Goal: Find specific page/section: Find specific page/section

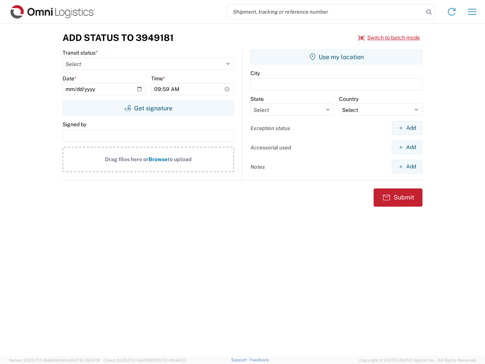
click at [325, 12] on input "search" at bounding box center [325, 12] width 196 height 14
click at [429, 12] on icon at bounding box center [428, 12] width 11 height 11
click at [451, 12] on icon at bounding box center [451, 12] width 12 height 12
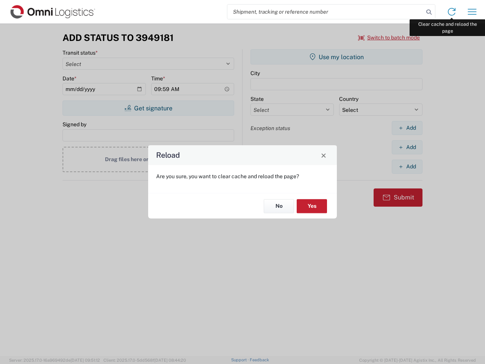
click at [472, 12] on div "Reload Are you sure, you want to clear cache and reload the page? No Yes" at bounding box center [242, 182] width 485 height 364
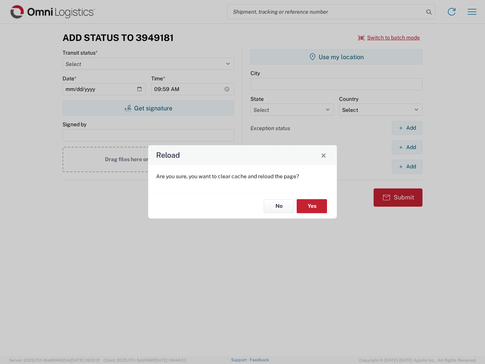
click at [389, 37] on div "Reload Are you sure, you want to clear cache and reload the page? No Yes" at bounding box center [242, 182] width 485 height 364
click at [148, 108] on div "Reload Are you sure, you want to clear cache and reload the page? No Yes" at bounding box center [242, 182] width 485 height 364
click at [336, 57] on div "Reload Are you sure, you want to clear cache and reload the page? No Yes" at bounding box center [242, 182] width 485 height 364
click at [407, 128] on div "Reload Are you sure, you want to clear cache and reload the page? No Yes" at bounding box center [242, 182] width 485 height 364
click at [407, 147] on div "Reload Are you sure, you want to clear cache and reload the page? No Yes" at bounding box center [242, 182] width 485 height 364
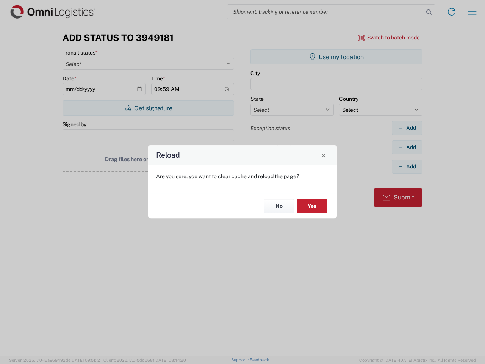
click at [407, 166] on div "Reload Are you sure, you want to clear cache and reload the page? No Yes" at bounding box center [242, 182] width 485 height 364
